Goal: Task Accomplishment & Management: Complete application form

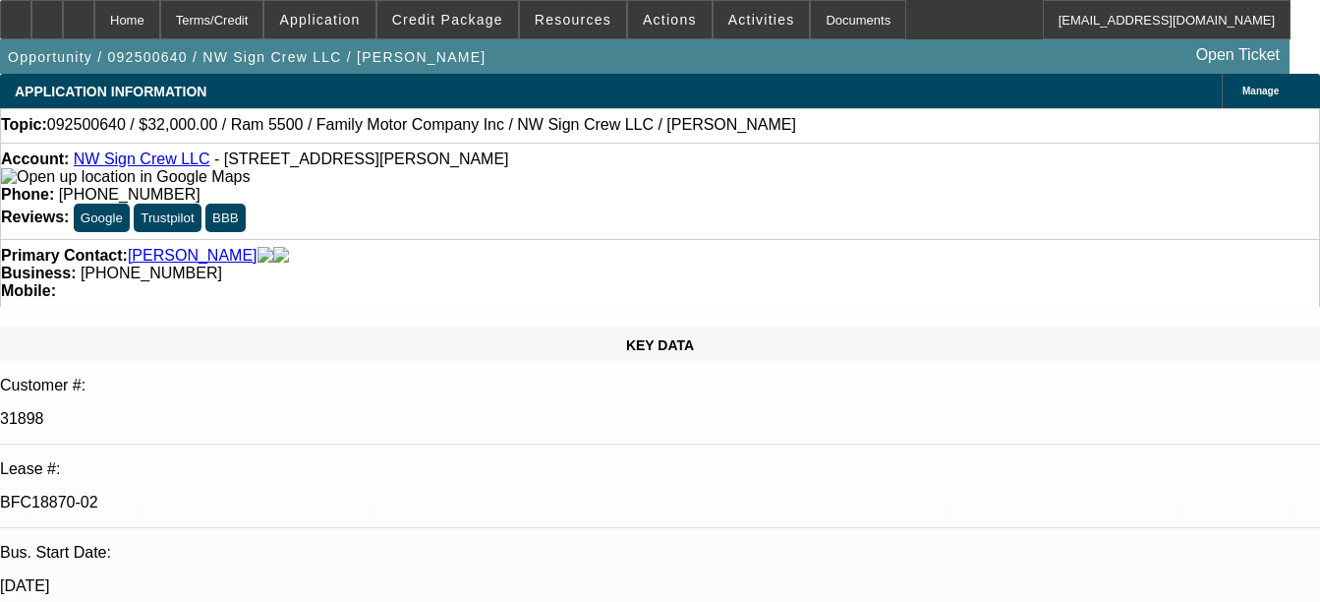
select select "0"
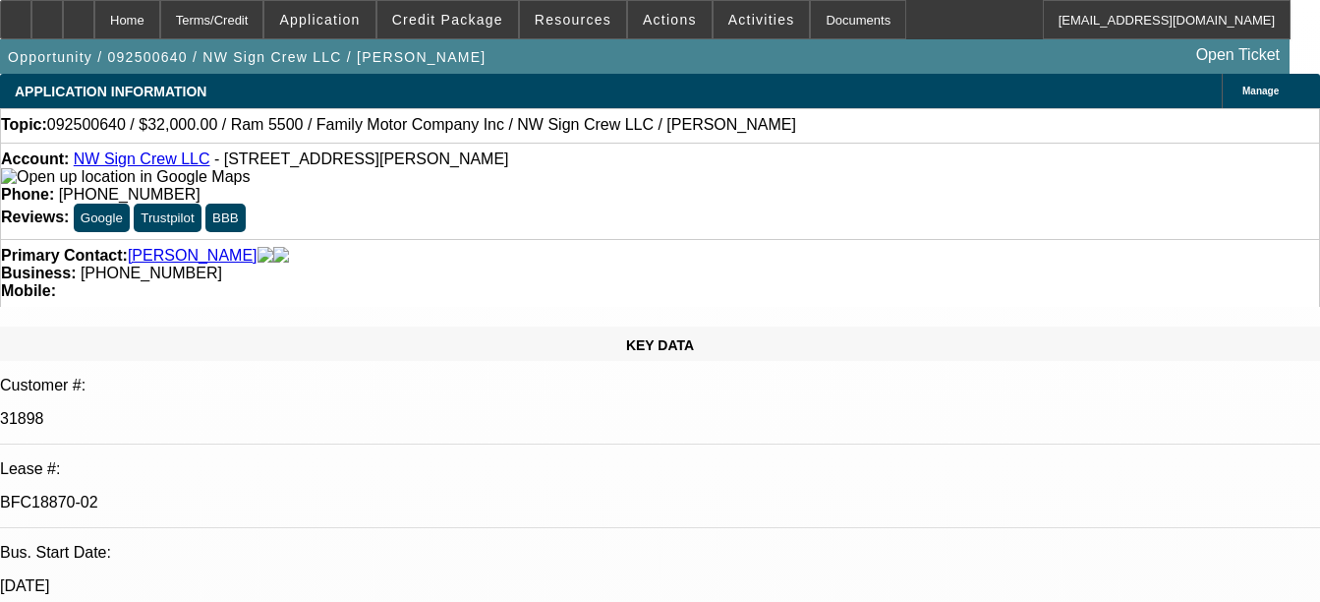
select select "2"
select select "0"
select select "2"
select select "0"
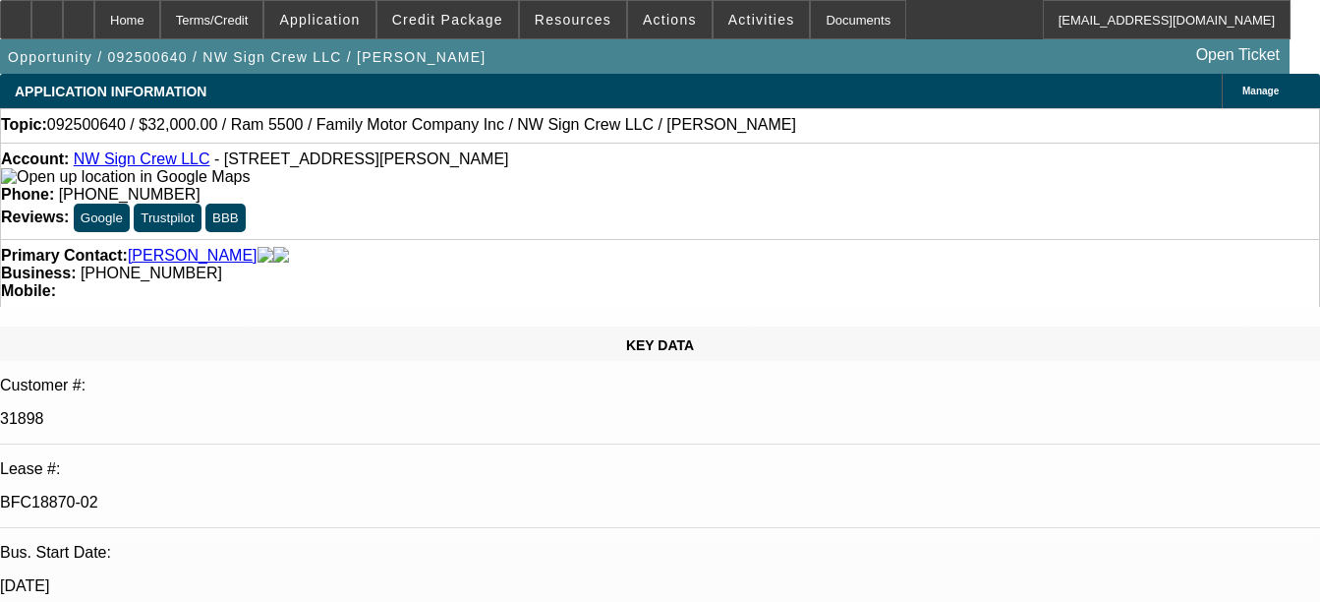
select select "1"
select select "3"
select select "6"
select select "1"
select select "3"
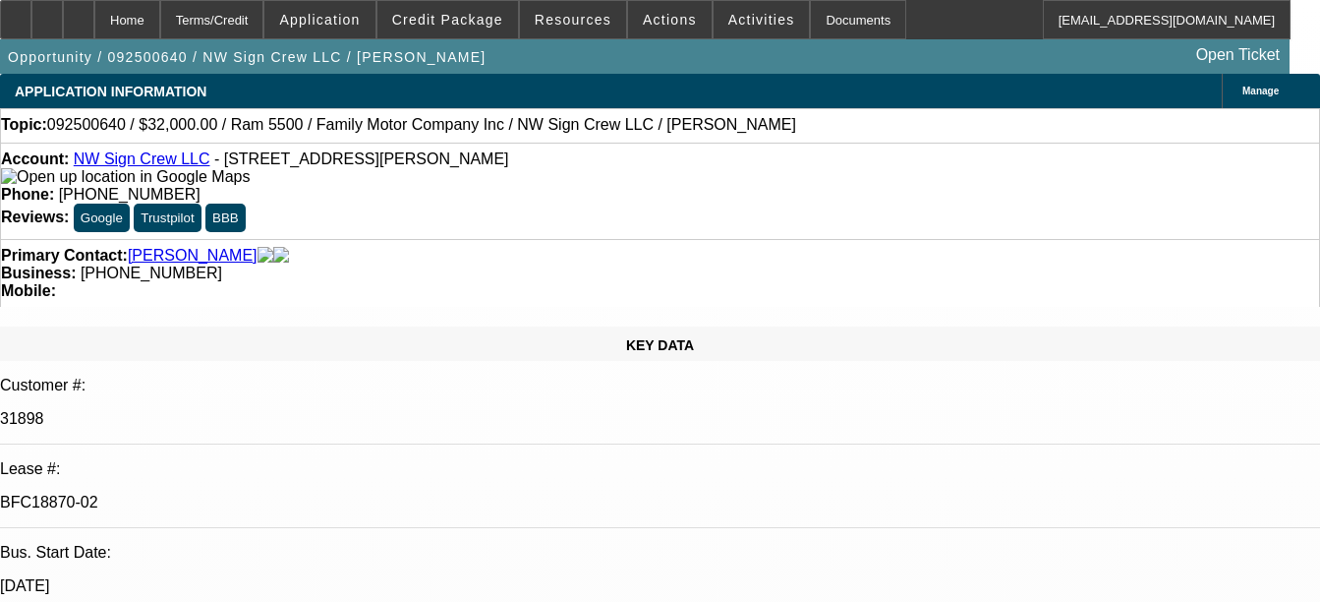
select select "6"
select select "1"
select select "2"
select select "6"
select select "1"
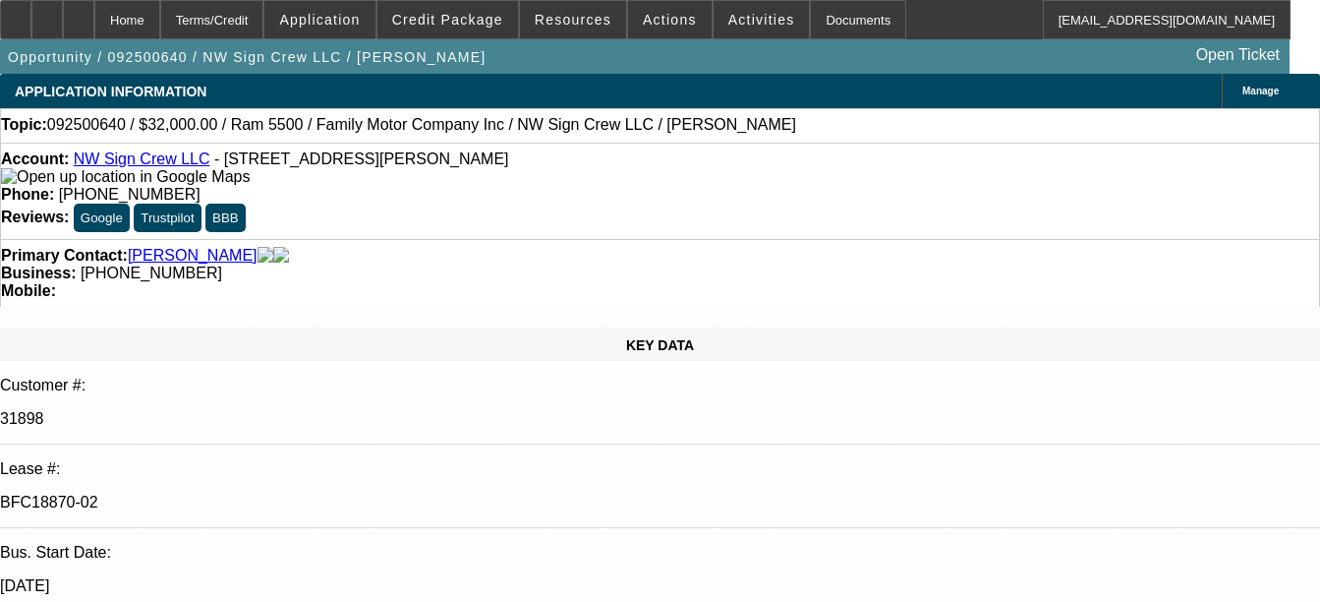
select select "2"
select select "6"
click at [813, 14] on div "Documents" at bounding box center [858, 19] width 96 height 39
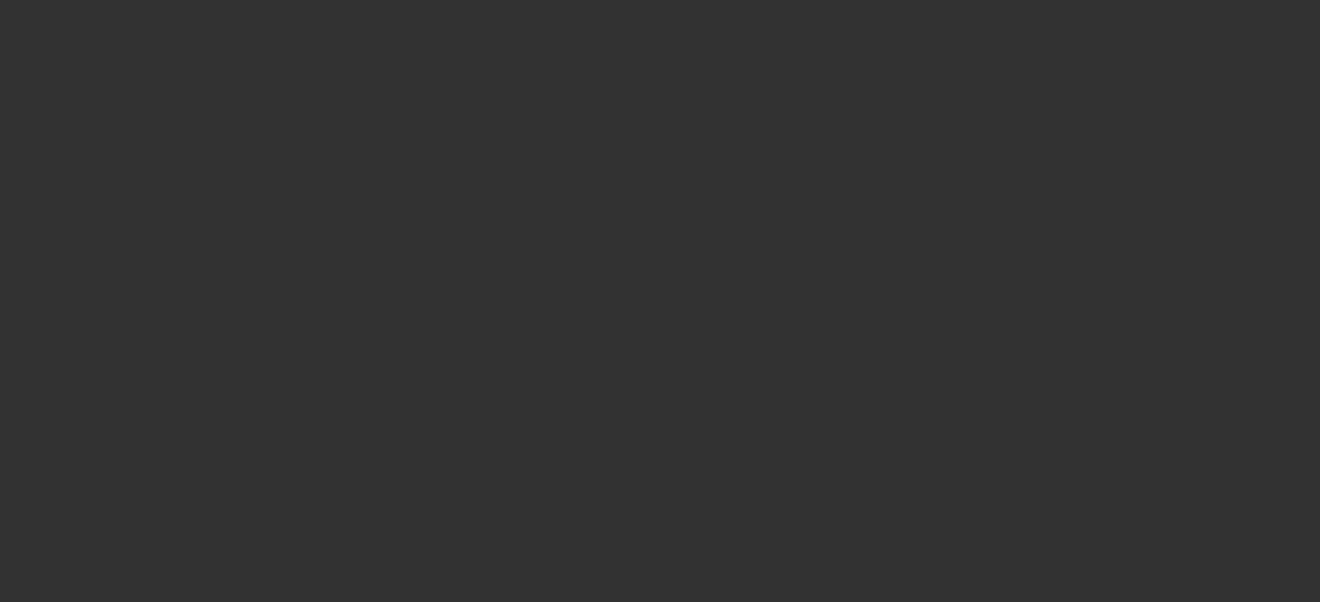
click at [833, 19] on div at bounding box center [660, 301] width 1320 height 602
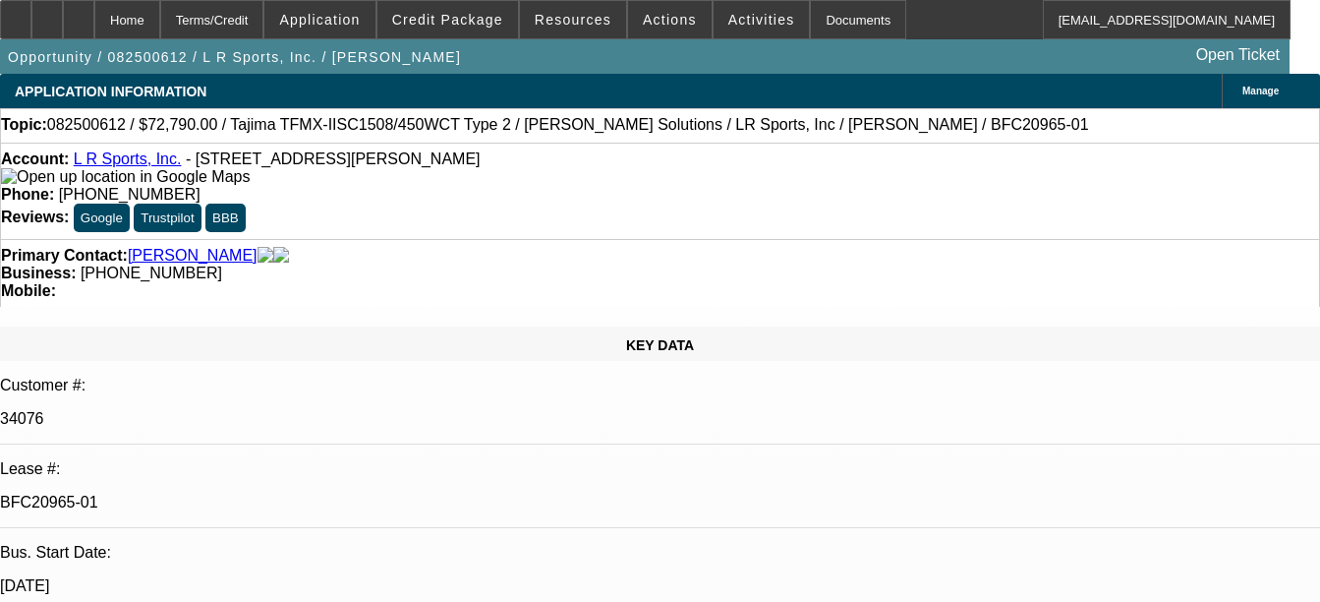
select select "0"
select select "2"
select select "0.1"
select select "0"
select select "2"
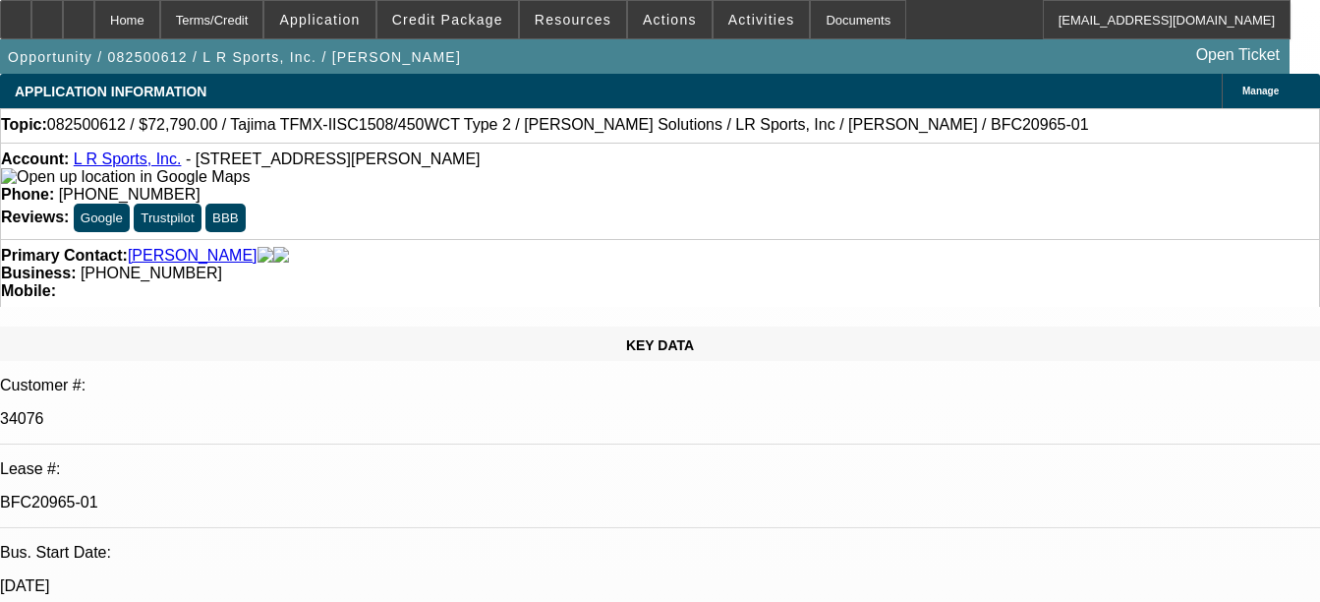
select select "0"
select select "2"
select select "0.1"
select select "0"
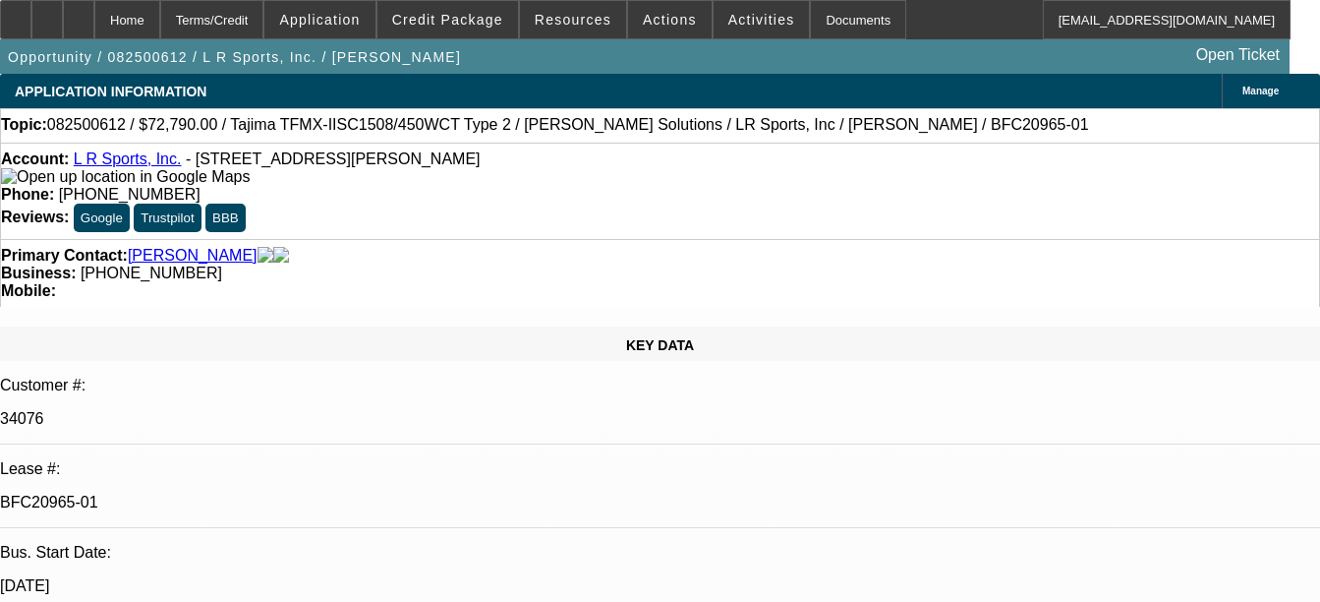
select select "2"
select select "0"
select select "1"
select select "4"
select select "1"
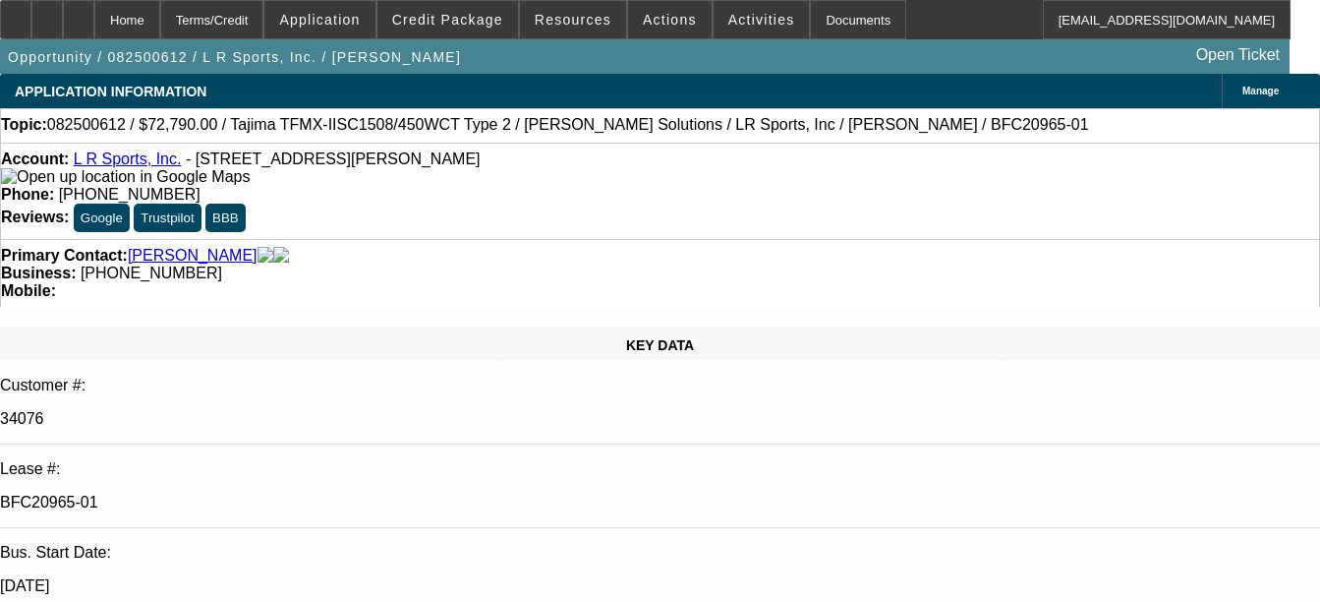
select select "6"
select select "1"
select select "4"
select select "1"
select select "6"
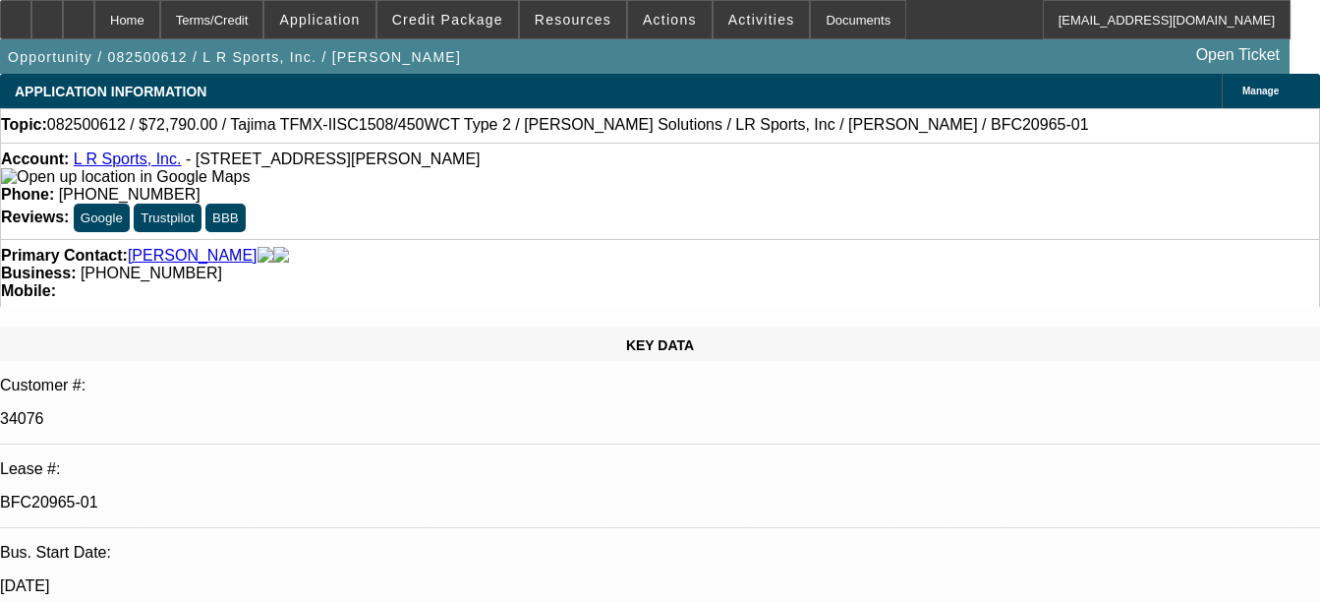
click at [820, 25] on div "Documents" at bounding box center [858, 19] width 96 height 39
select select "2"
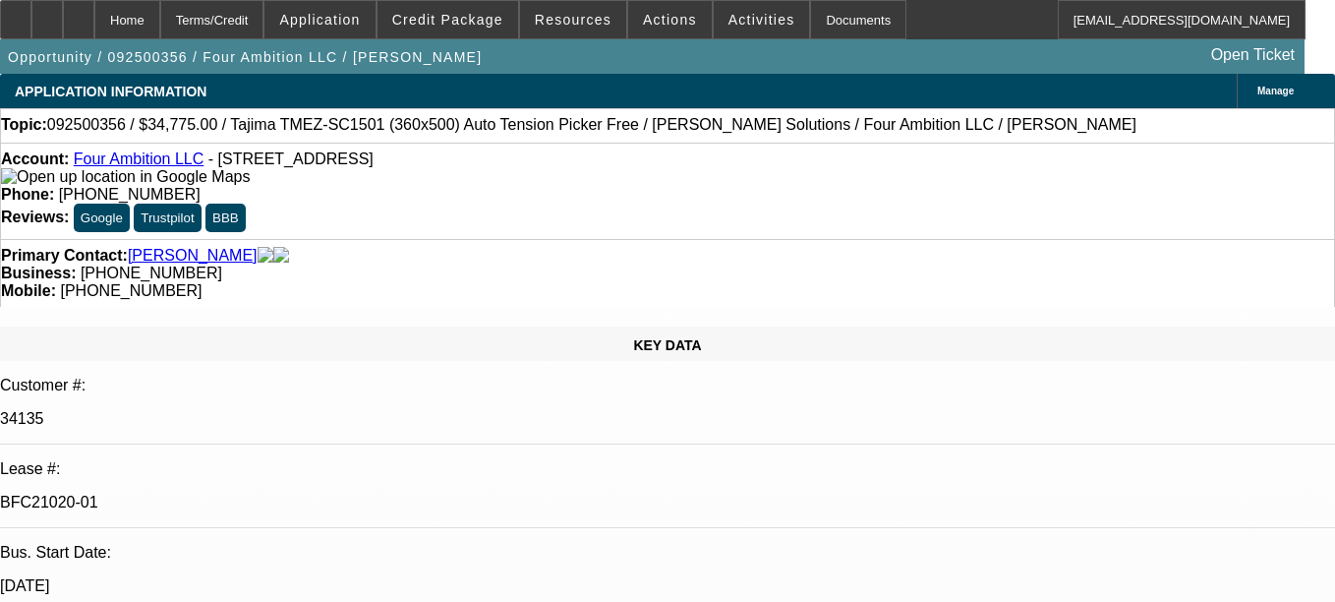
select select "0"
select select "2"
select select "0"
select select "6"
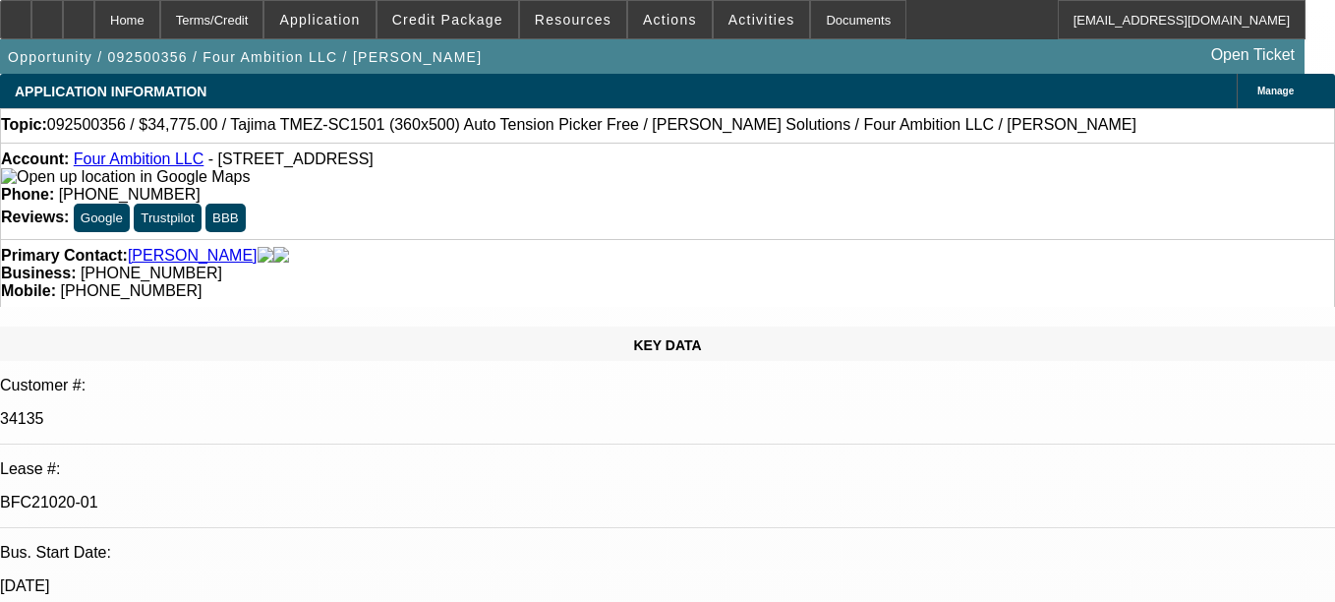
select select "0"
select select "2"
select select "0"
select select "6"
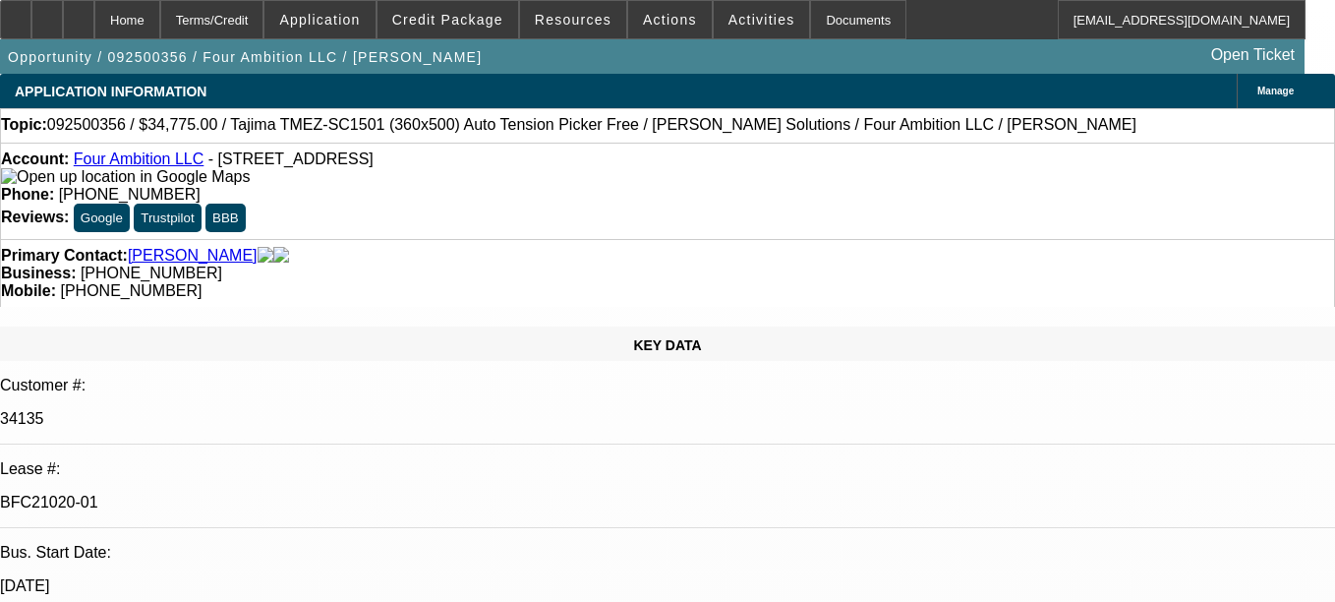
select select "0"
select select "2"
select select "0"
select select "6"
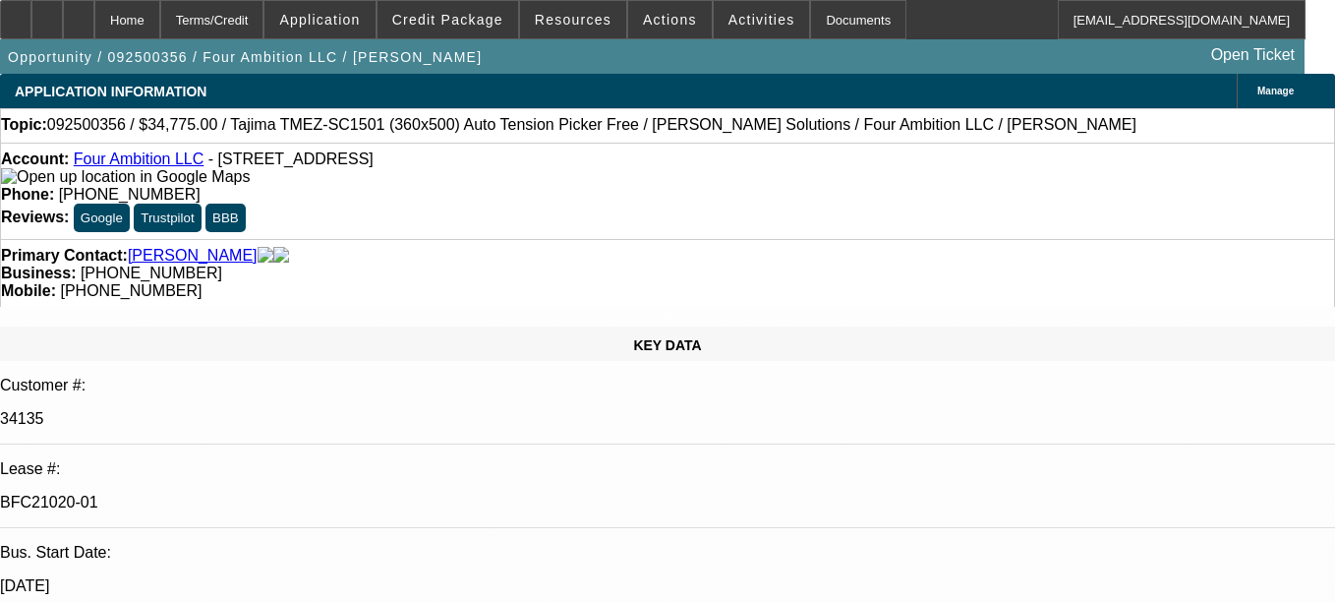
select select "0"
select select "2"
select select "0"
select select "6"
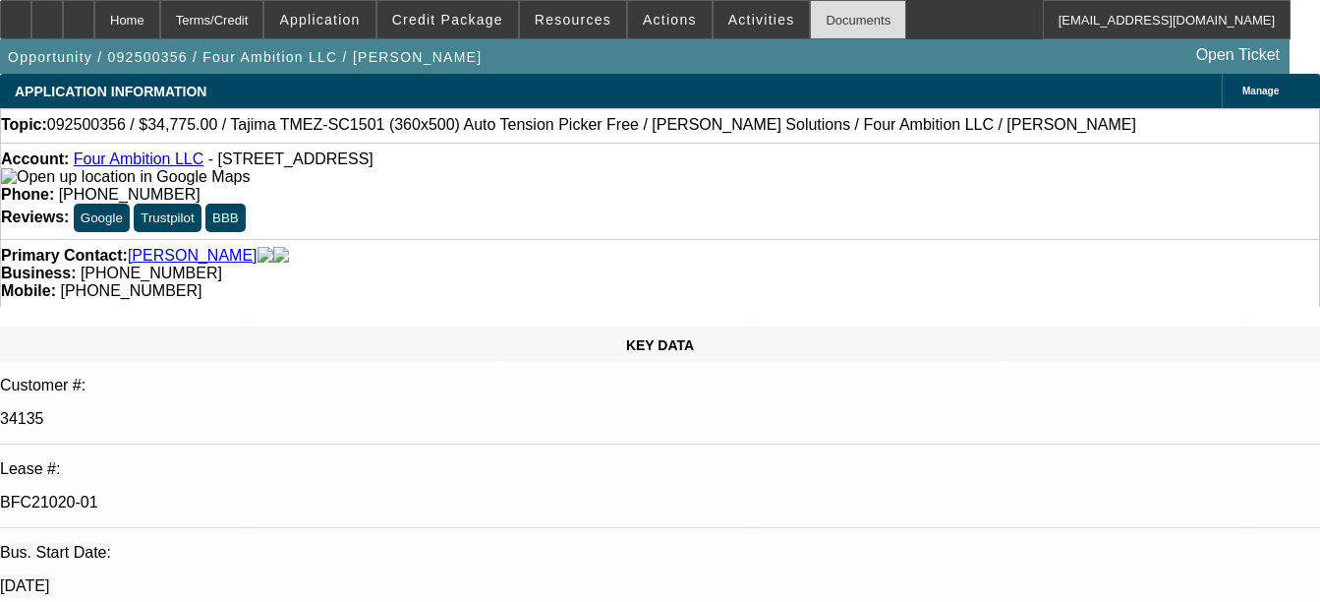
click at [816, 26] on div "Documents" at bounding box center [858, 19] width 96 height 39
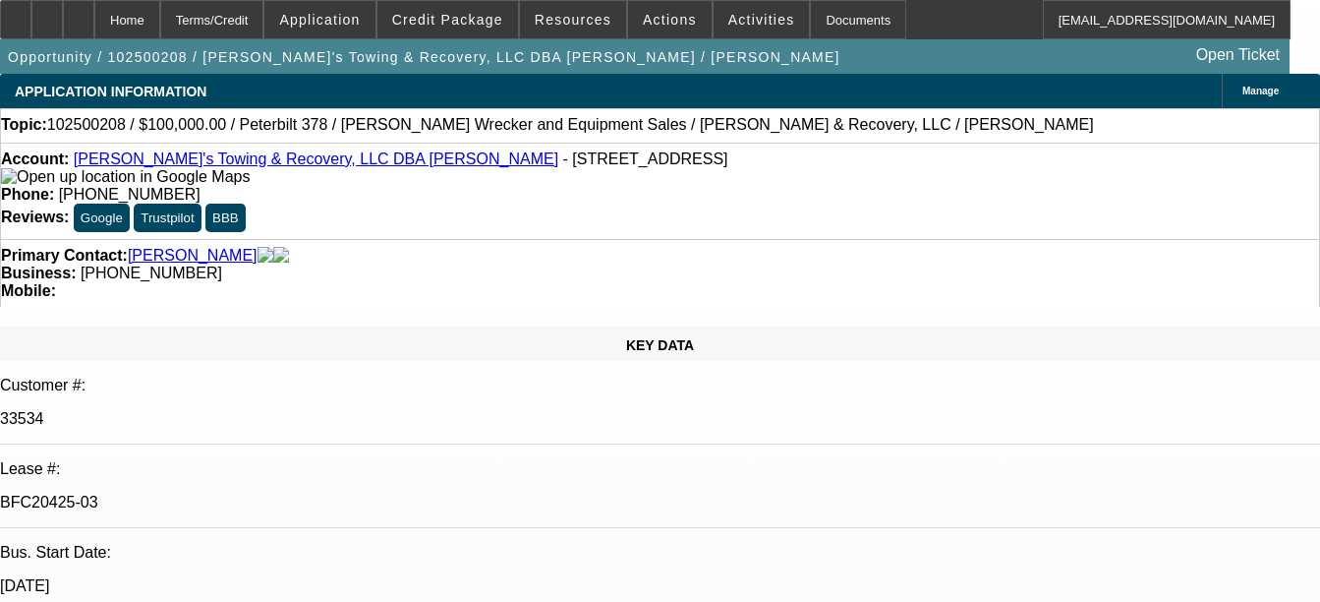
select select "0.2"
select select "2"
select select "0"
select select "0.2"
select select "2"
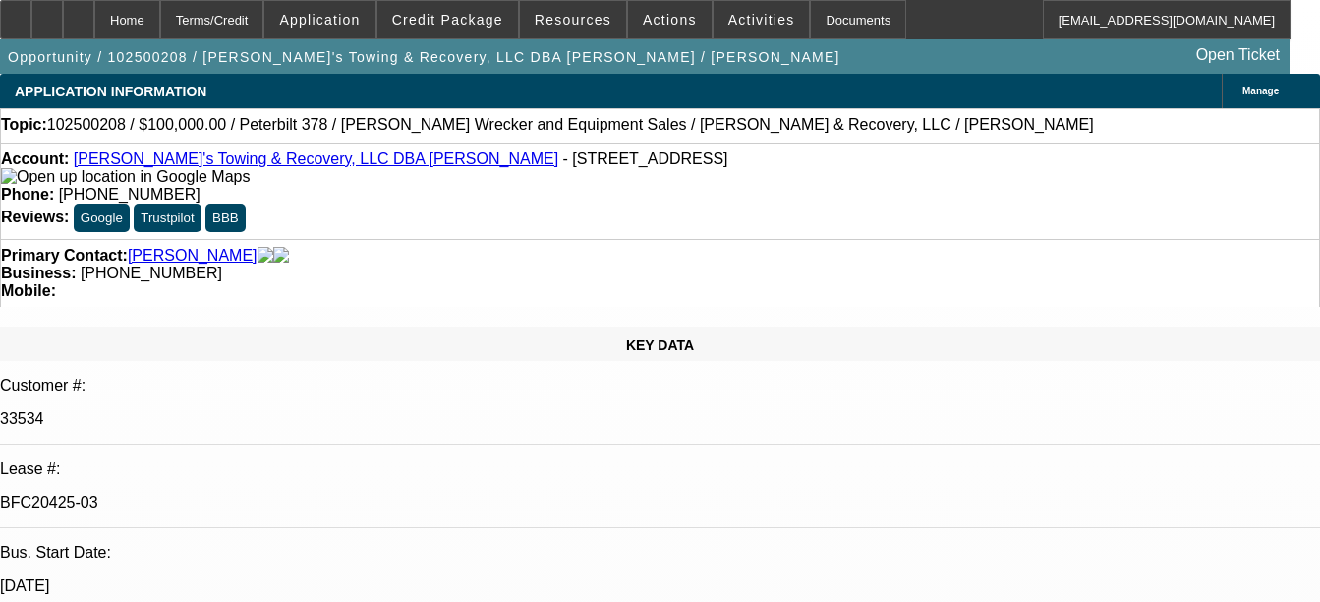
select select "0"
select select "1"
select select "2"
select select "6"
select select "1"
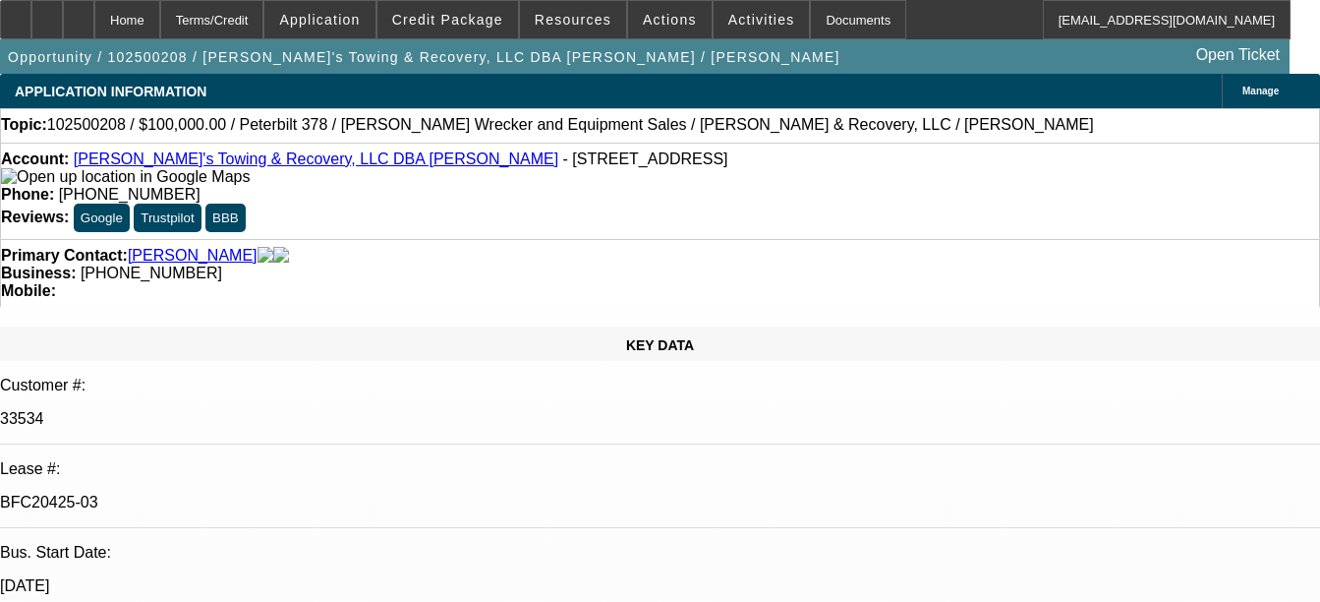
select select "2"
select select "6"
click at [844, 26] on div "Documents" at bounding box center [858, 19] width 96 height 39
